Goal: Task Accomplishment & Management: Complete application form

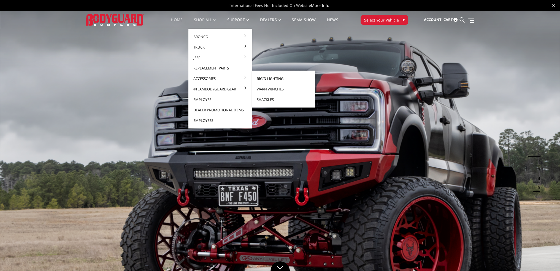
click at [270, 80] on link "Rigid Lighting" at bounding box center [283, 78] width 59 height 10
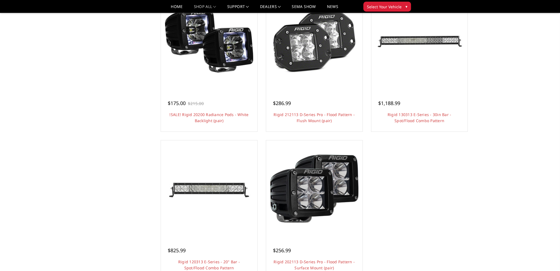
scroll to position [358, 0]
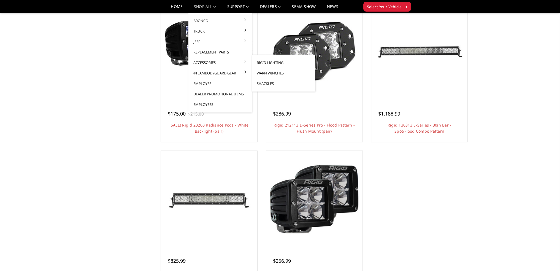
click at [272, 74] on link "Warn Winches" at bounding box center [283, 73] width 59 height 10
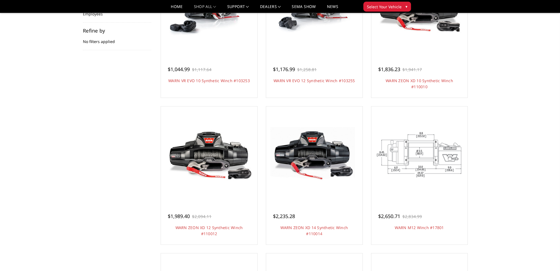
scroll to position [83, 0]
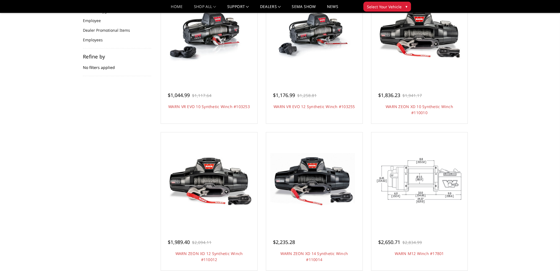
click at [177, 5] on link "Home" at bounding box center [177, 9] width 12 height 8
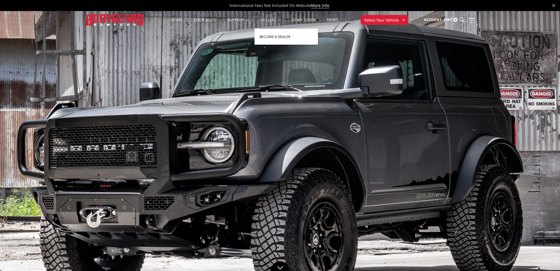
click at [271, 20] on link "Dealers" at bounding box center [270, 23] width 21 height 11
click at [272, 37] on link "Become a Dealer" at bounding box center [286, 36] width 59 height 10
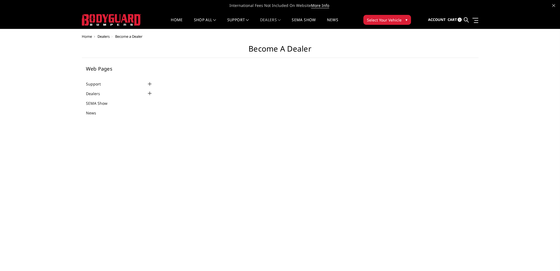
select select "US"
